Goal: Task Accomplishment & Management: Use online tool/utility

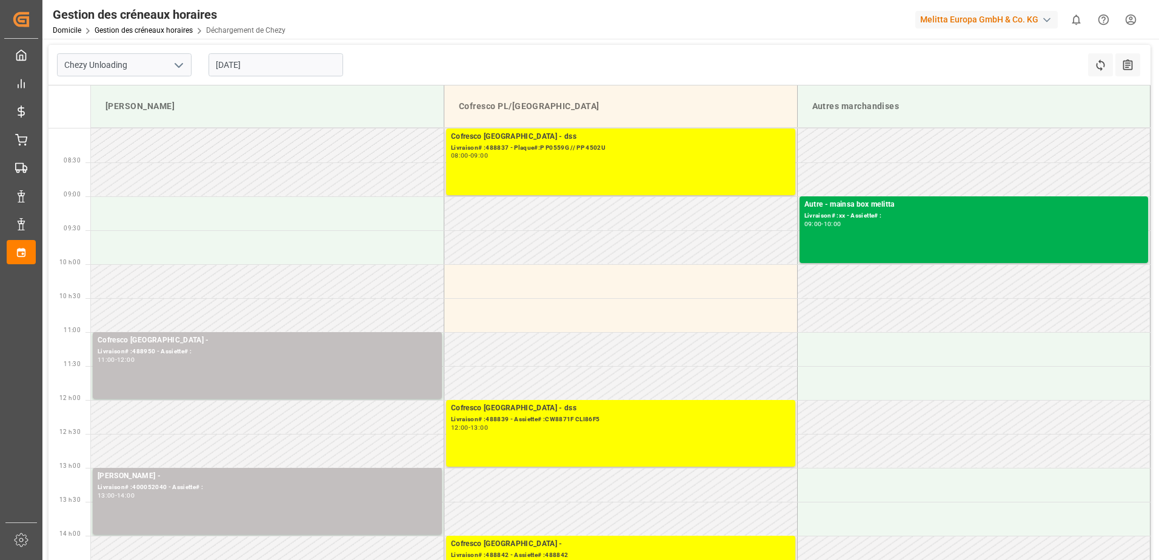
scroll to position [61, 0]
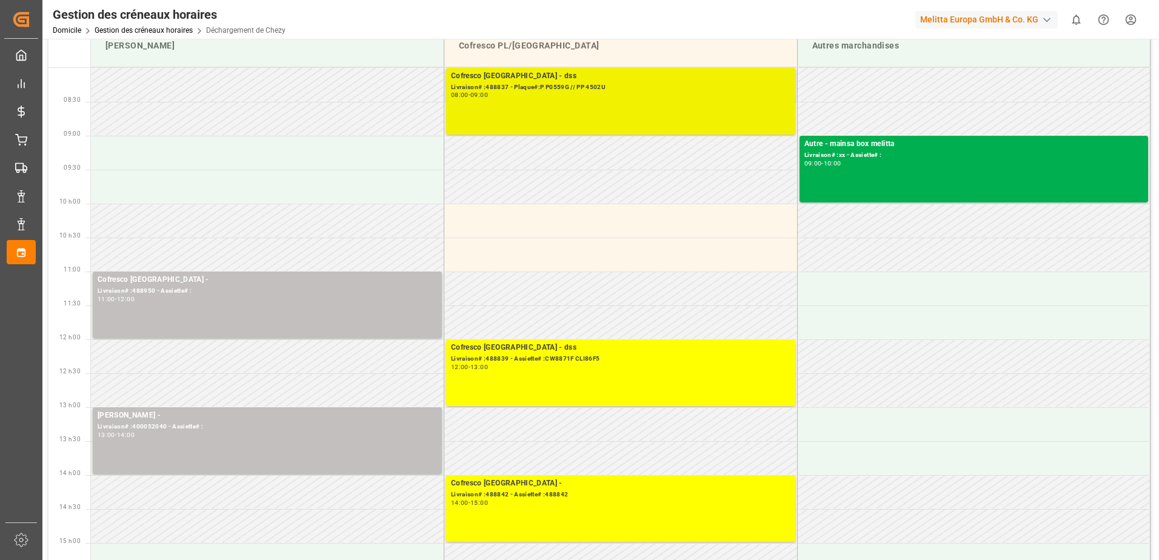
click at [570, 85] on div "Livraison# :488837 - Plaque#:P P0559G // PP 4502U" at bounding box center [620, 87] width 339 height 10
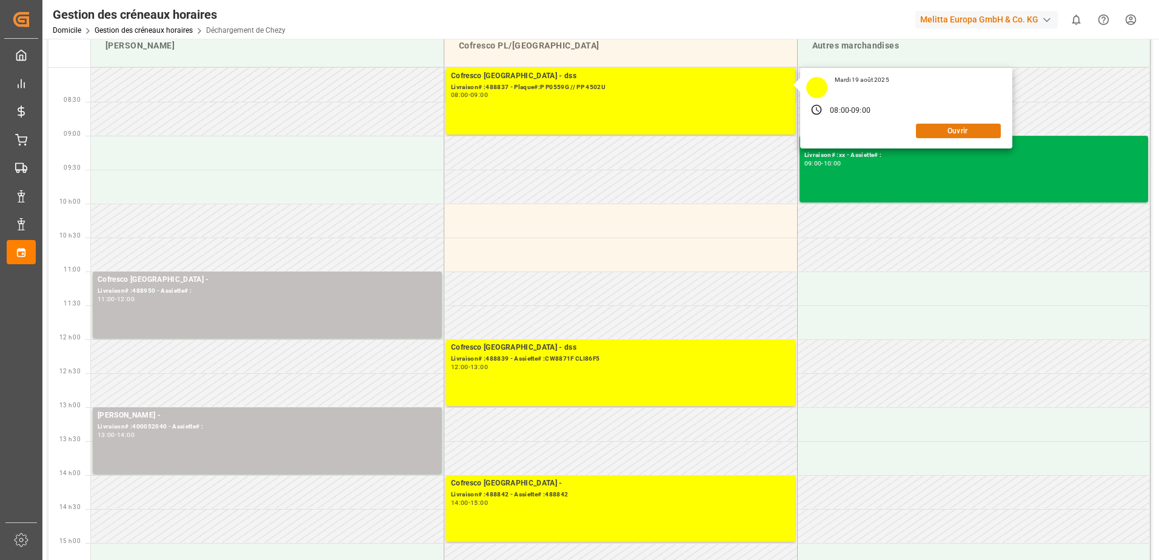
click at [946, 130] on button "Ouvrir" at bounding box center [958, 131] width 85 height 15
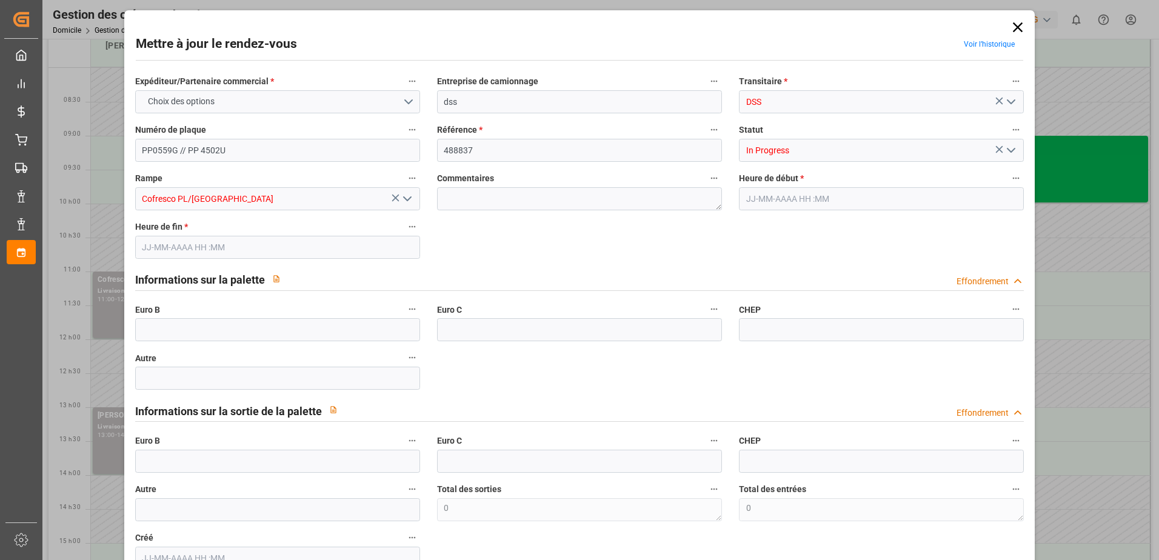
type input "[DATE] 08:00"
type input "[DATE] 09:00"
type input "[DATE] 08:01"
drag, startPoint x: 189, startPoint y: 330, endPoint x: 192, endPoint y: 322, distance: 8.4
click at [191, 324] on input "text" at bounding box center [277, 329] width 285 height 23
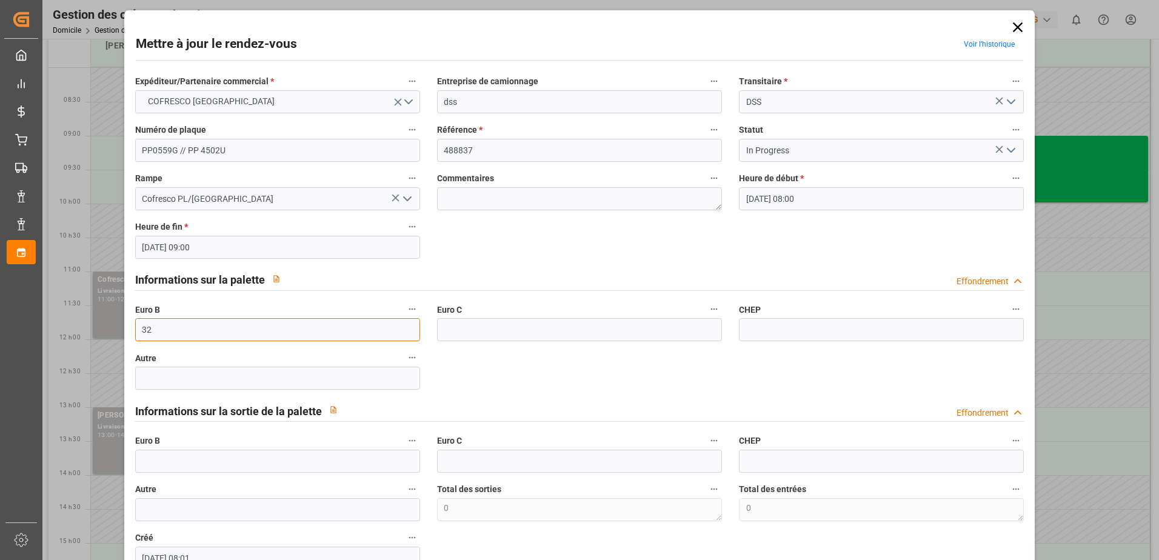
type input "32"
click at [1008, 148] on icon "Ouvrir le menu" at bounding box center [1011, 150] width 15 height 15
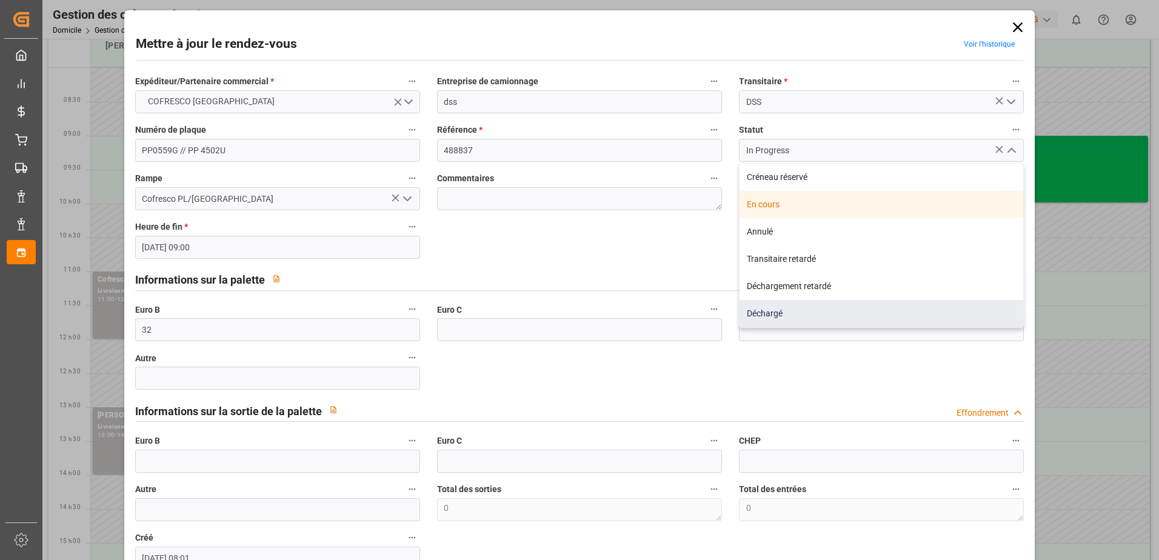
click at [786, 313] on div "Déchargé" at bounding box center [882, 313] width 284 height 27
type input "Unloaded"
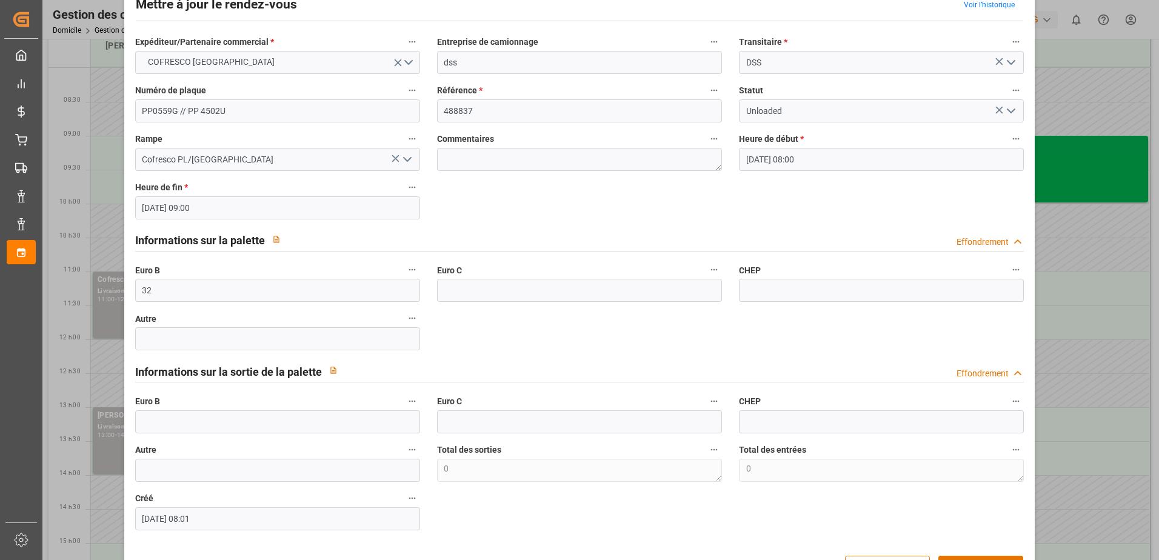
scroll to position [80, 0]
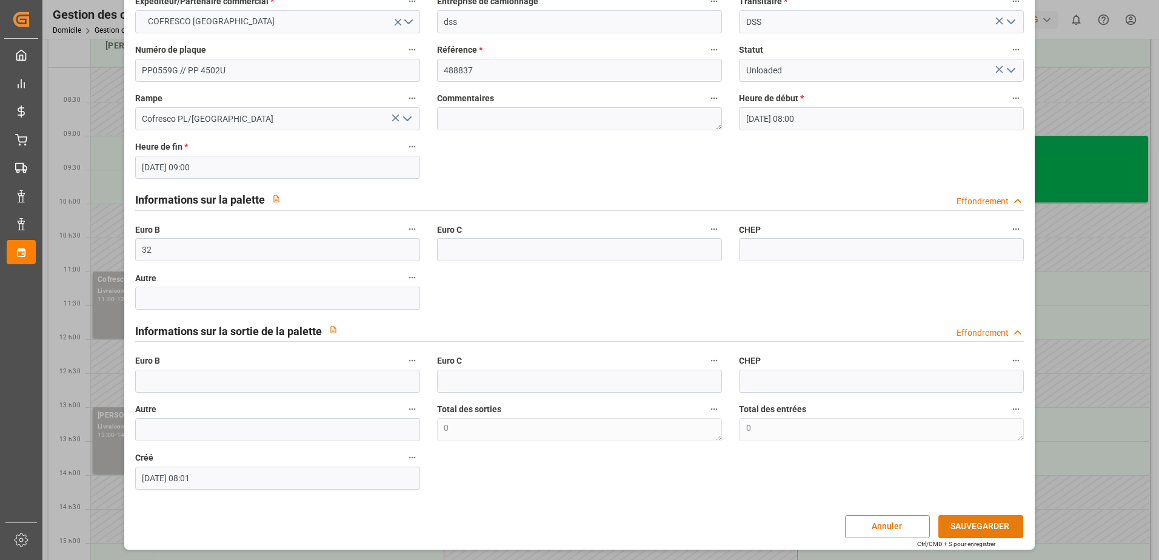
click at [977, 530] on button "SAUVEGARDER" at bounding box center [980, 526] width 85 height 23
